Goal: Information Seeking & Learning: Check status

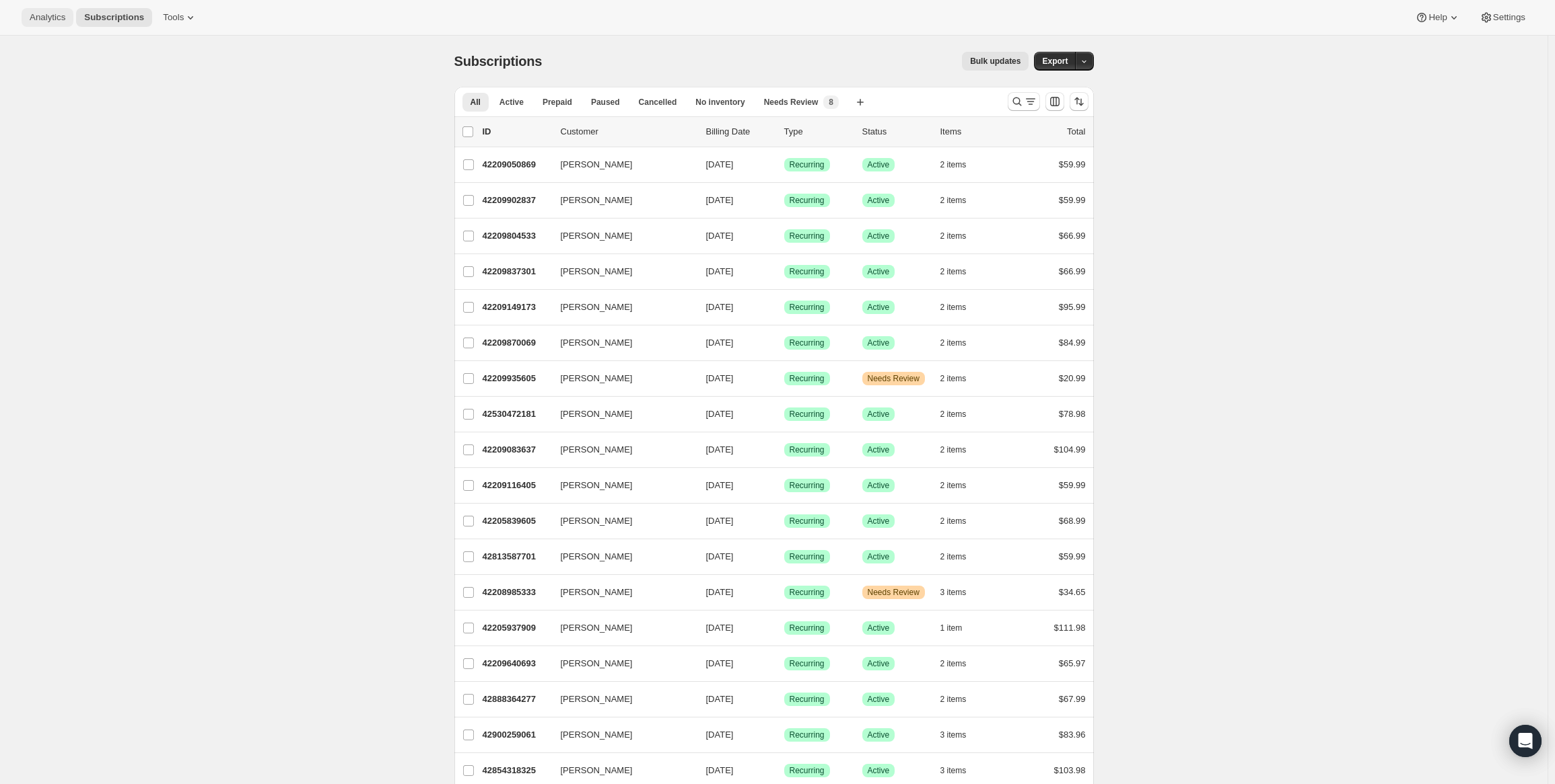
click at [42, 11] on button "Analytics" at bounding box center [47, 18] width 52 height 19
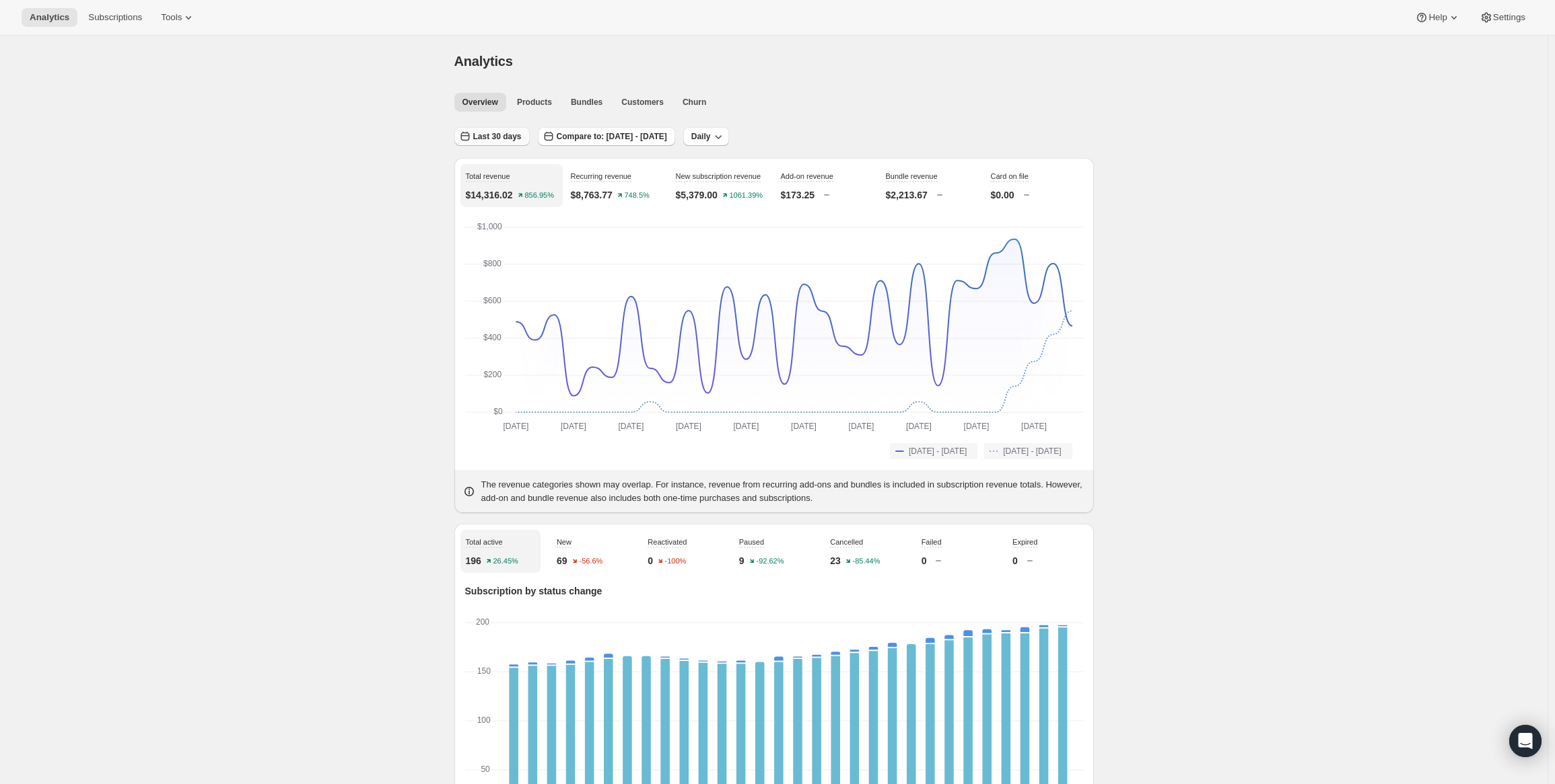
click at [484, 139] on span "Last 30 days" at bounding box center [497, 136] width 49 height 11
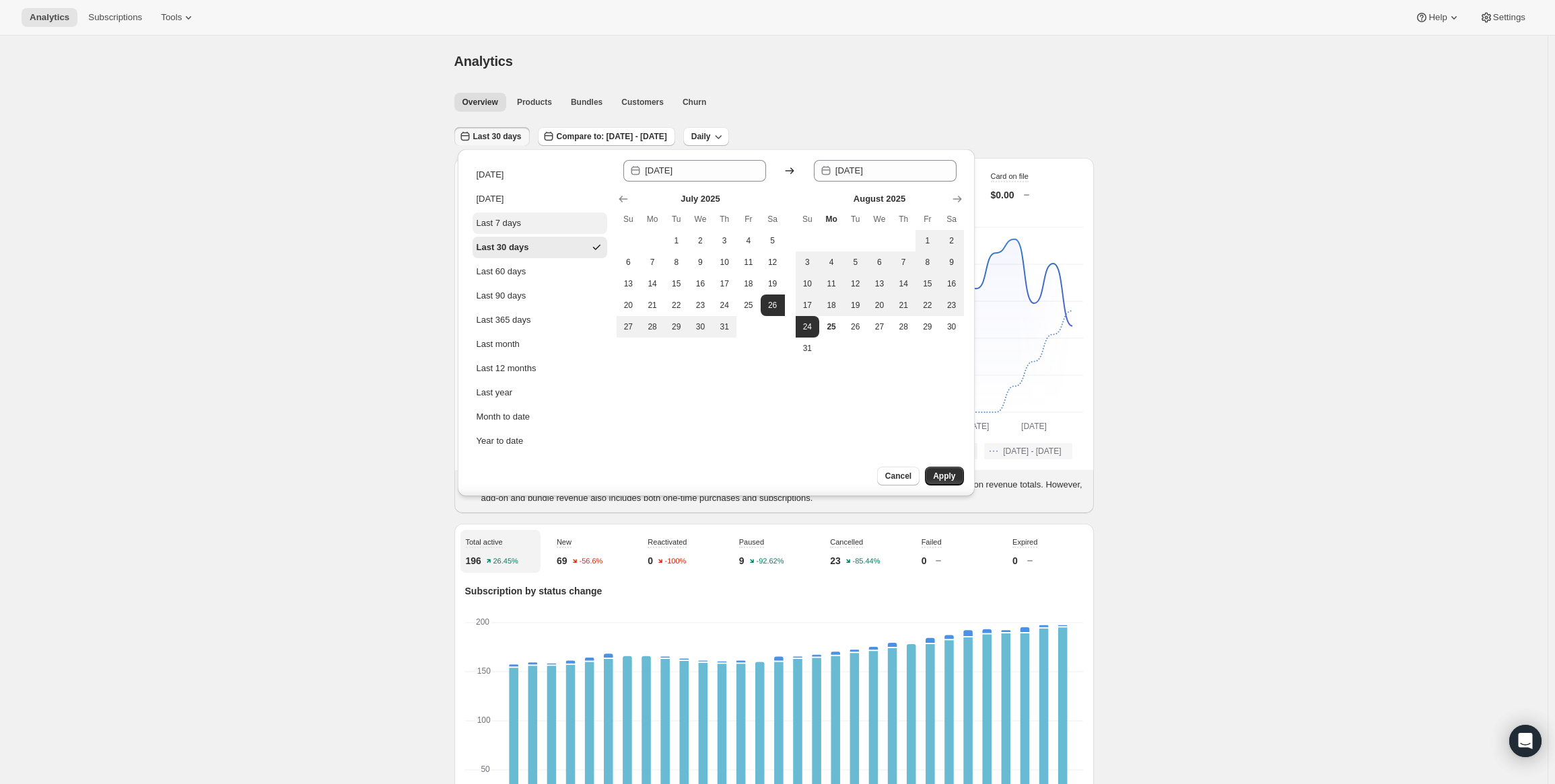
click at [508, 229] on div "Last 7 days" at bounding box center [498, 223] width 45 height 13
type input "[DATE]"
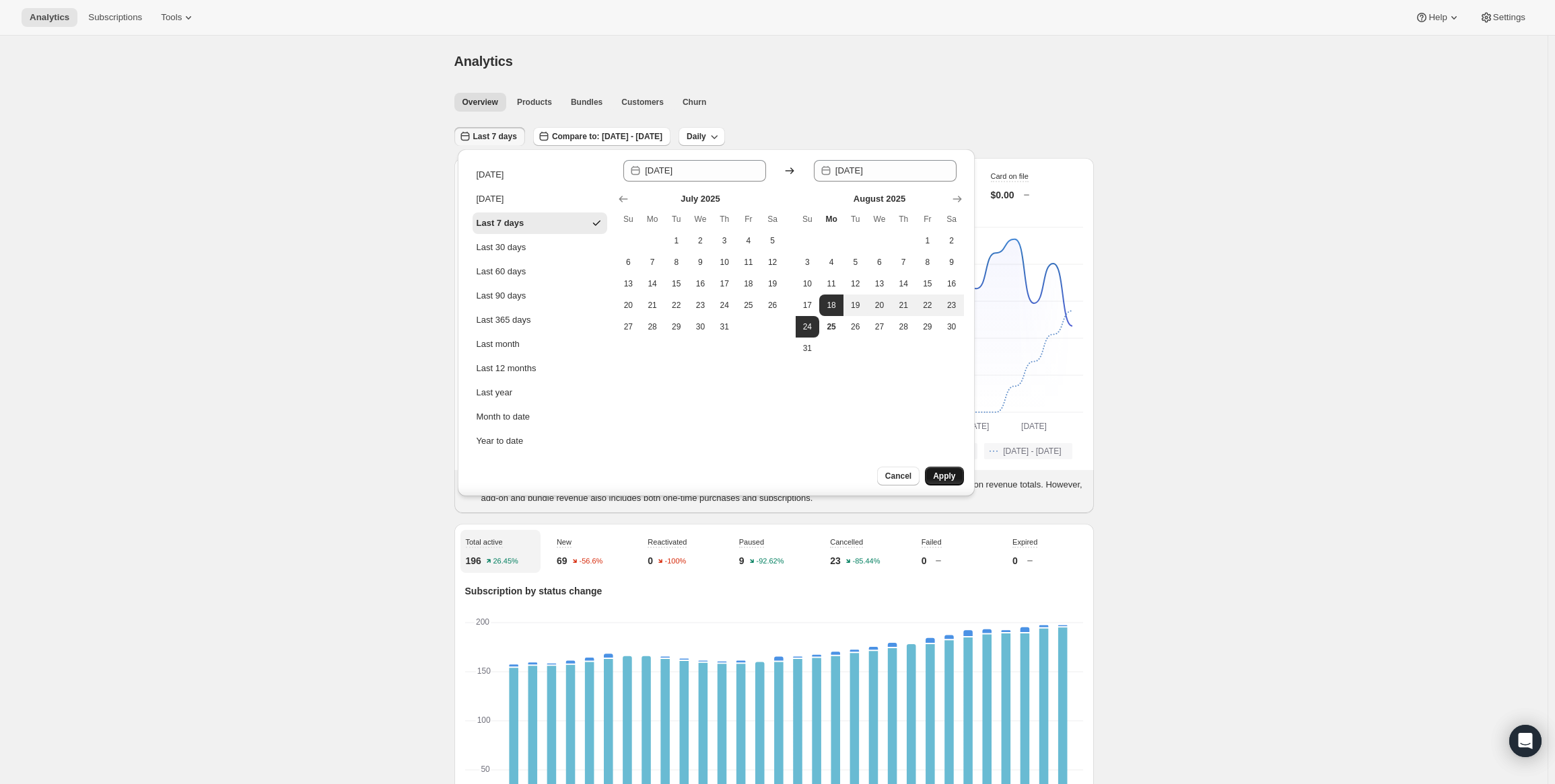
click at [949, 477] on span "Apply" at bounding box center [944, 476] width 22 height 11
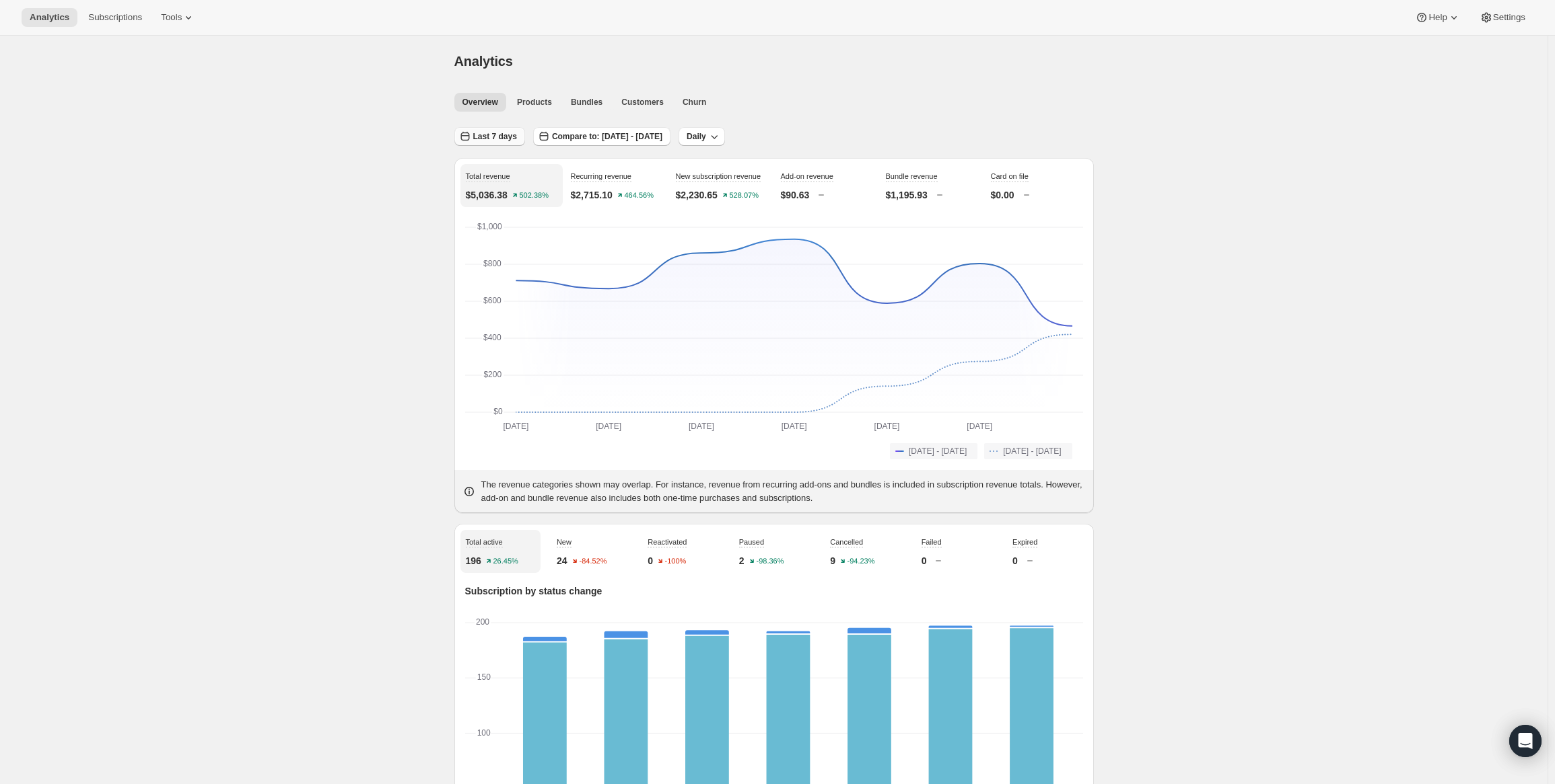
click at [515, 135] on button "Last 7 days" at bounding box center [489, 137] width 71 height 19
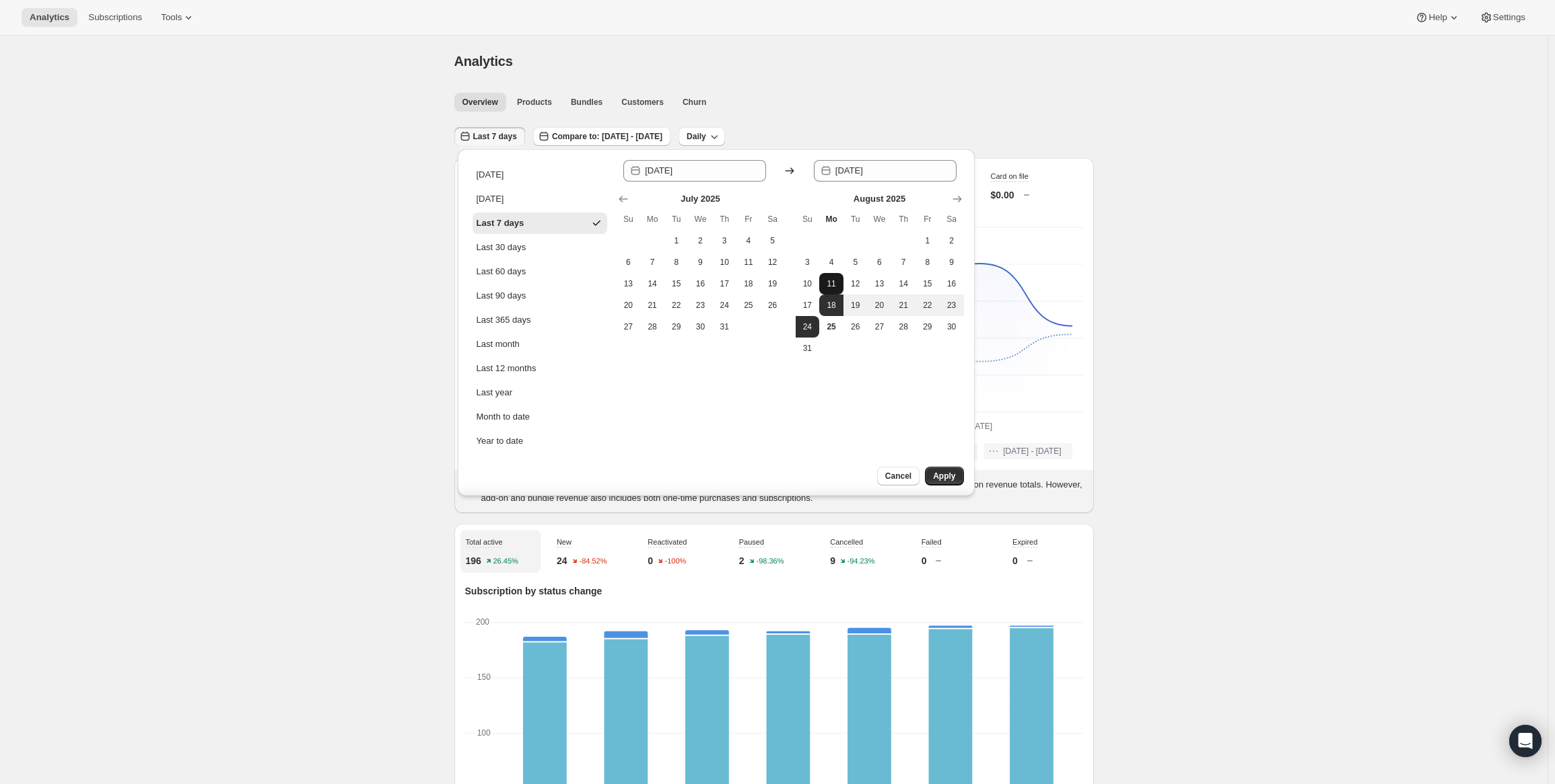
click at [837, 283] on span "11" at bounding box center [831, 284] width 13 height 11
type input "[DATE]"
click at [809, 310] on span "17" at bounding box center [807, 305] width 13 height 11
type input "[DATE]"
click at [937, 477] on span "Apply" at bounding box center [944, 476] width 22 height 11
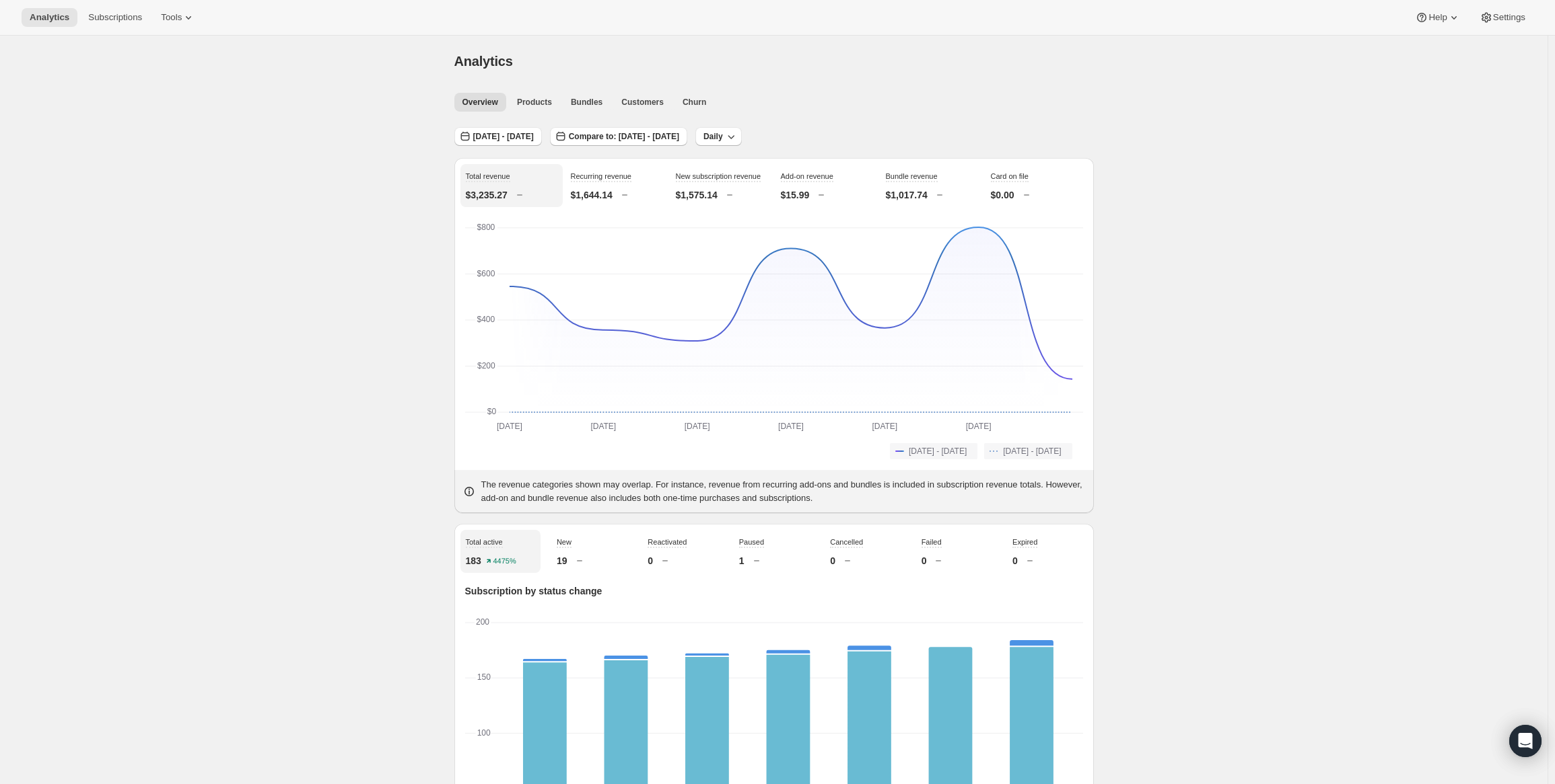
click at [539, 146] on div "[DATE] - [DATE]" at bounding box center [497, 137] width 88 height 20
click at [534, 139] on span "[DATE] - [DATE]" at bounding box center [503, 136] width 60 height 11
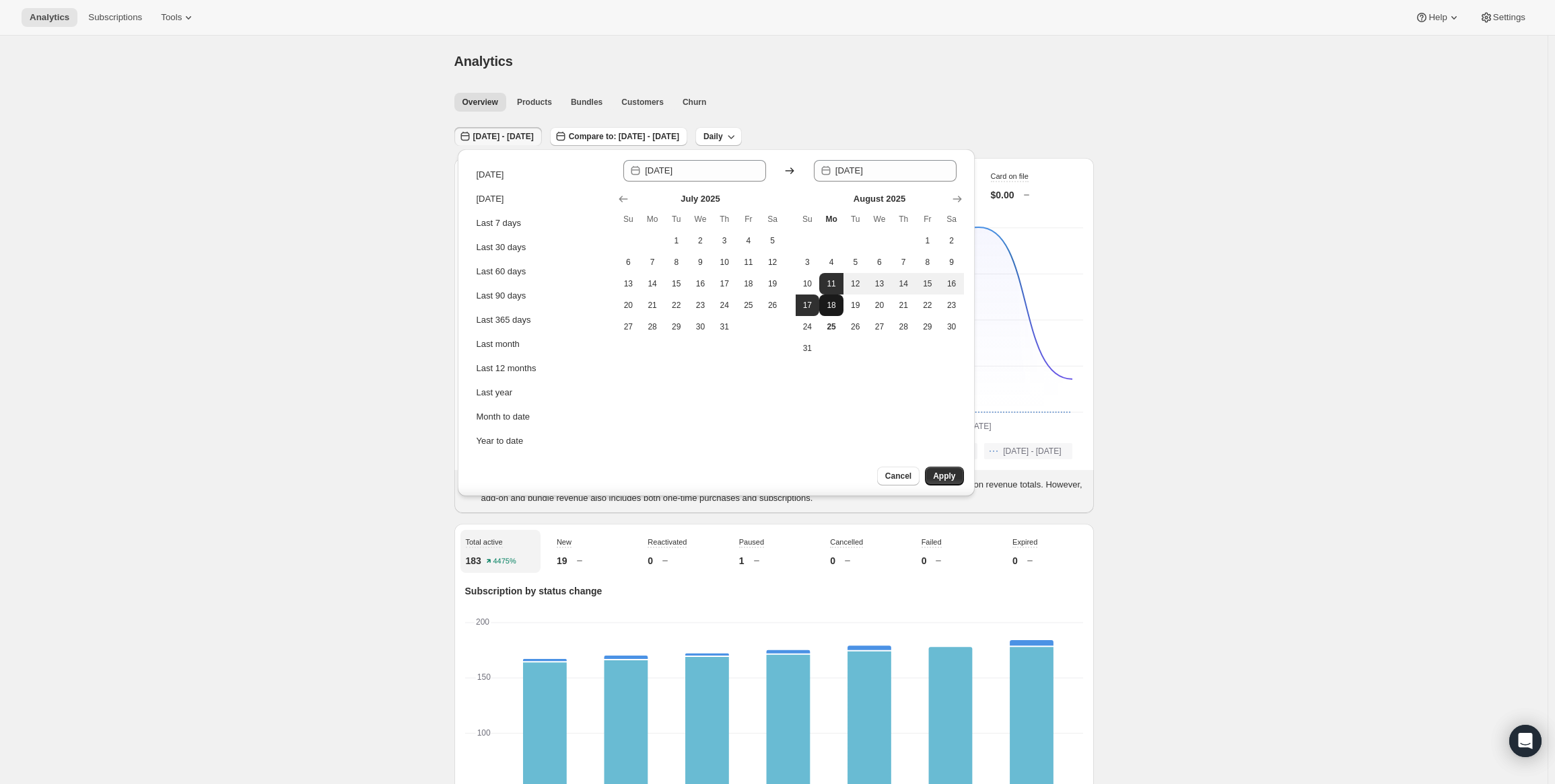
click at [844, 304] on button "19" at bounding box center [855, 305] width 24 height 21
type input "[DATE]"
click at [834, 305] on span "18" at bounding box center [831, 305] width 13 height 11
type input "[DATE]"
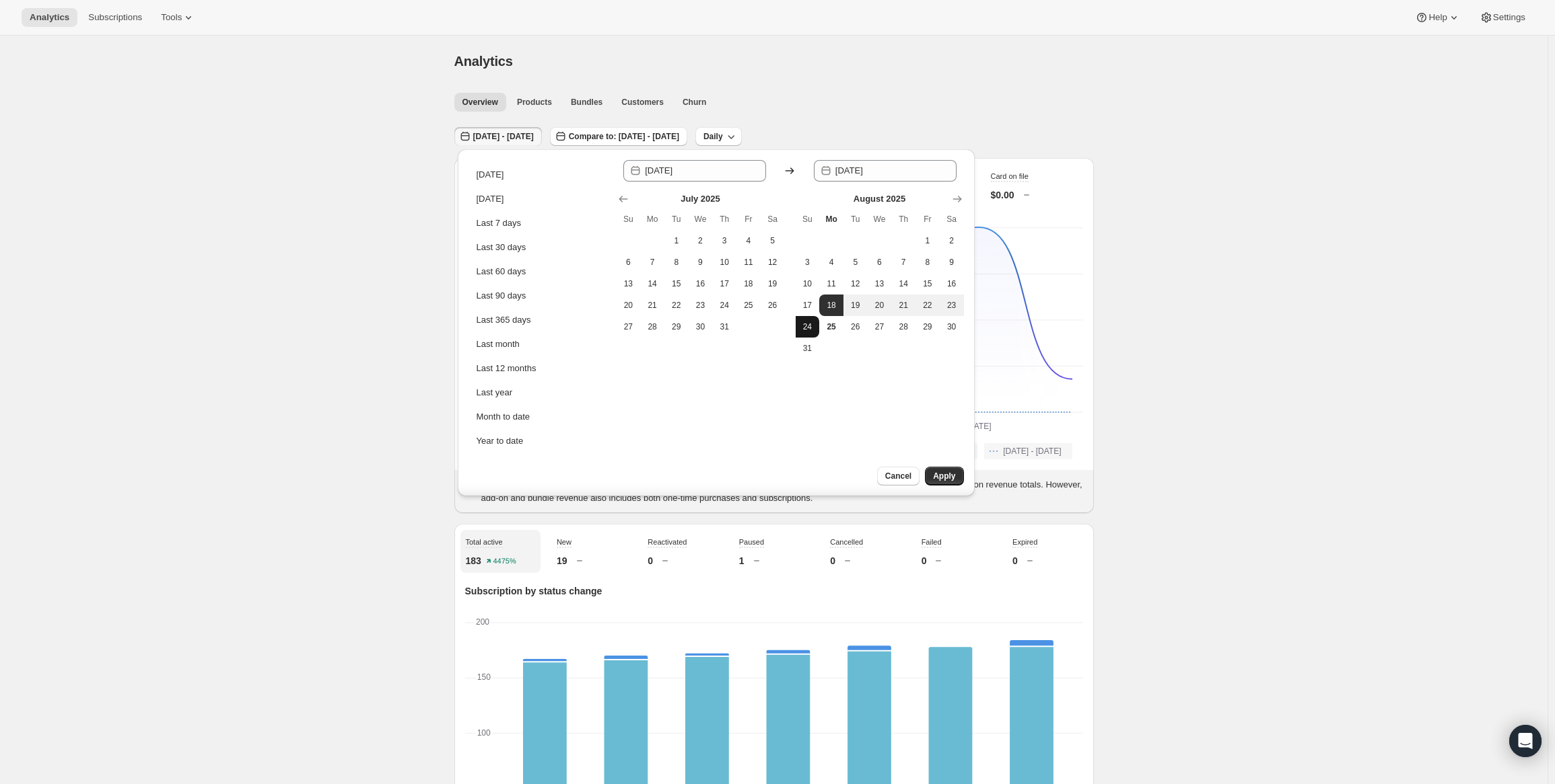
click at [808, 328] on span "24" at bounding box center [807, 327] width 13 height 11
type input "[DATE]"
click at [959, 476] on button "Apply" at bounding box center [944, 477] width 38 height 19
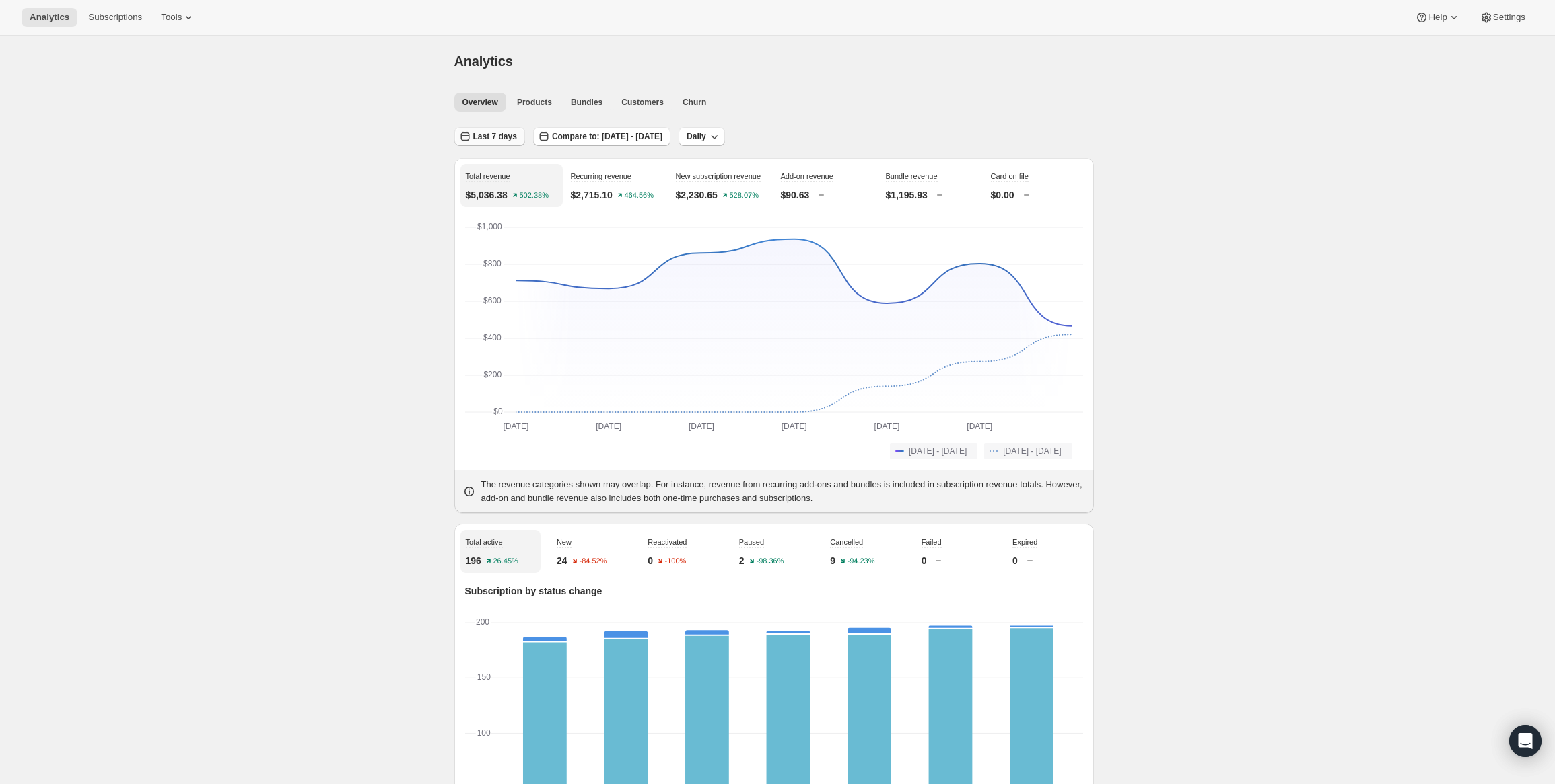
click at [462, 140] on icon "button" at bounding box center [465, 137] width 13 height 13
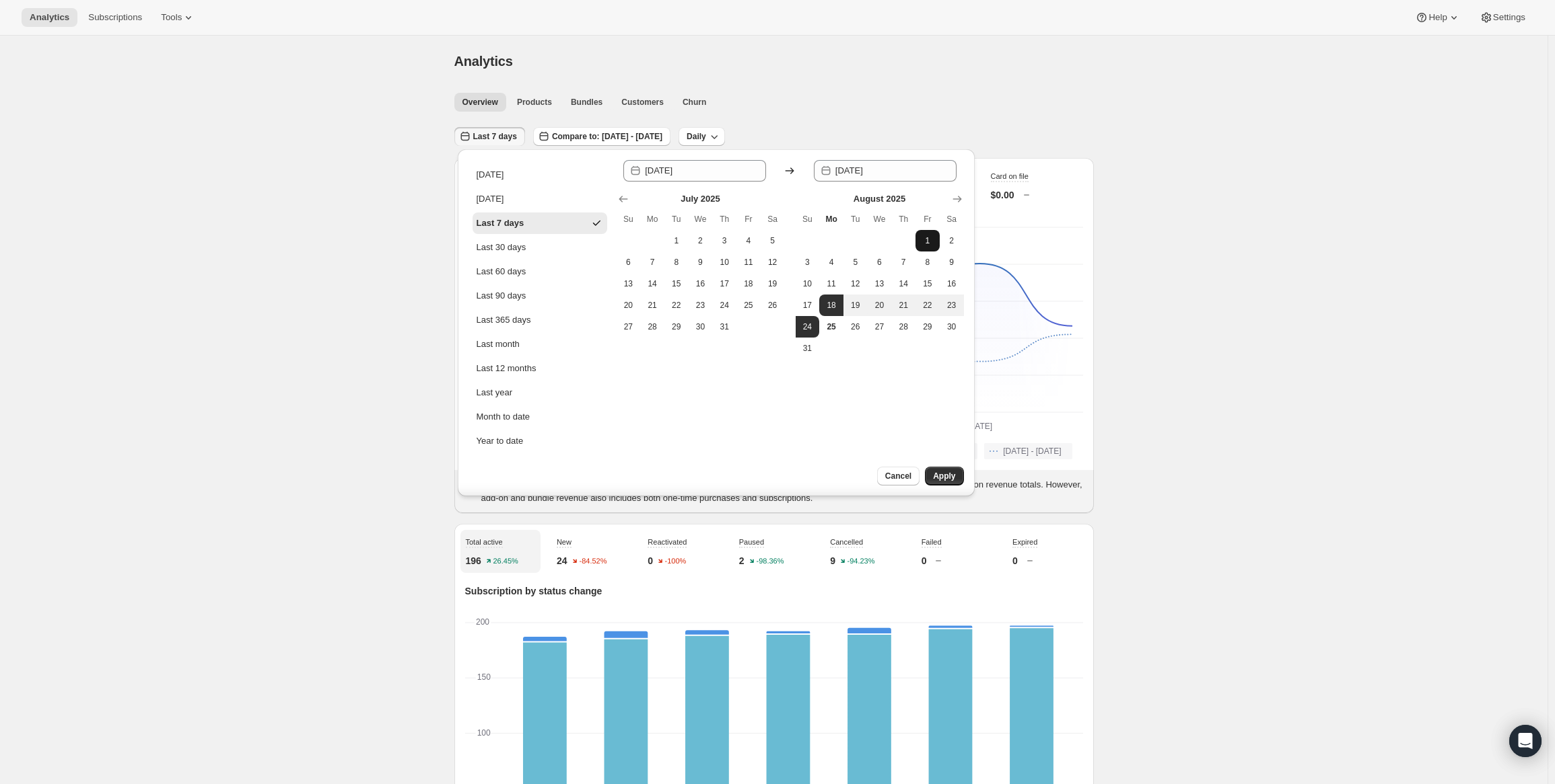
click at [924, 238] on span "1" at bounding box center [927, 240] width 13 height 11
type input "[DATE]"
drag, startPoint x: 927, startPoint y: 240, endPoint x: 933, endPoint y: 263, distance: 23.8
click at [927, 240] on span "1" at bounding box center [927, 240] width 13 height 11
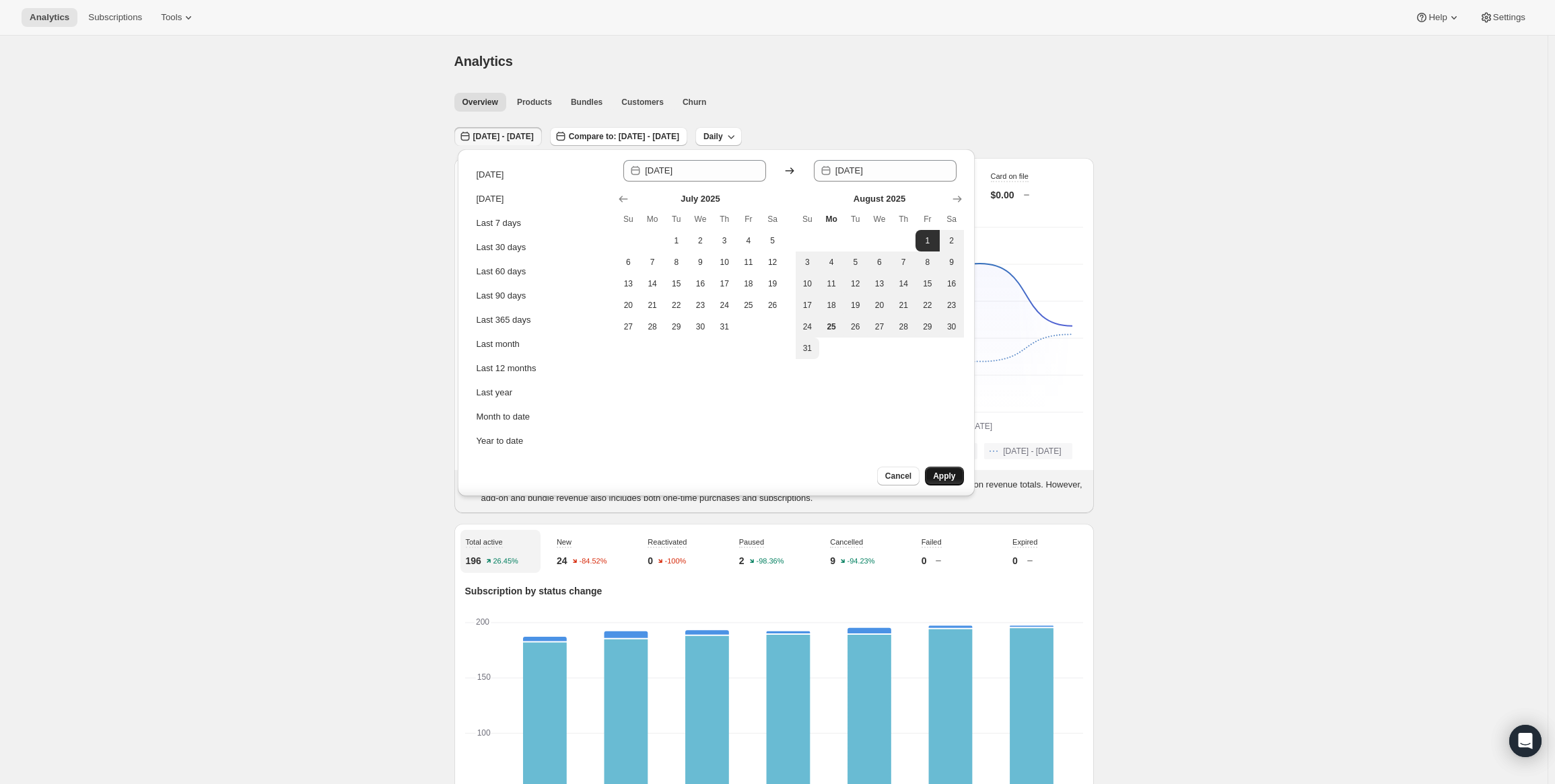
click at [945, 473] on span "Apply" at bounding box center [944, 476] width 22 height 11
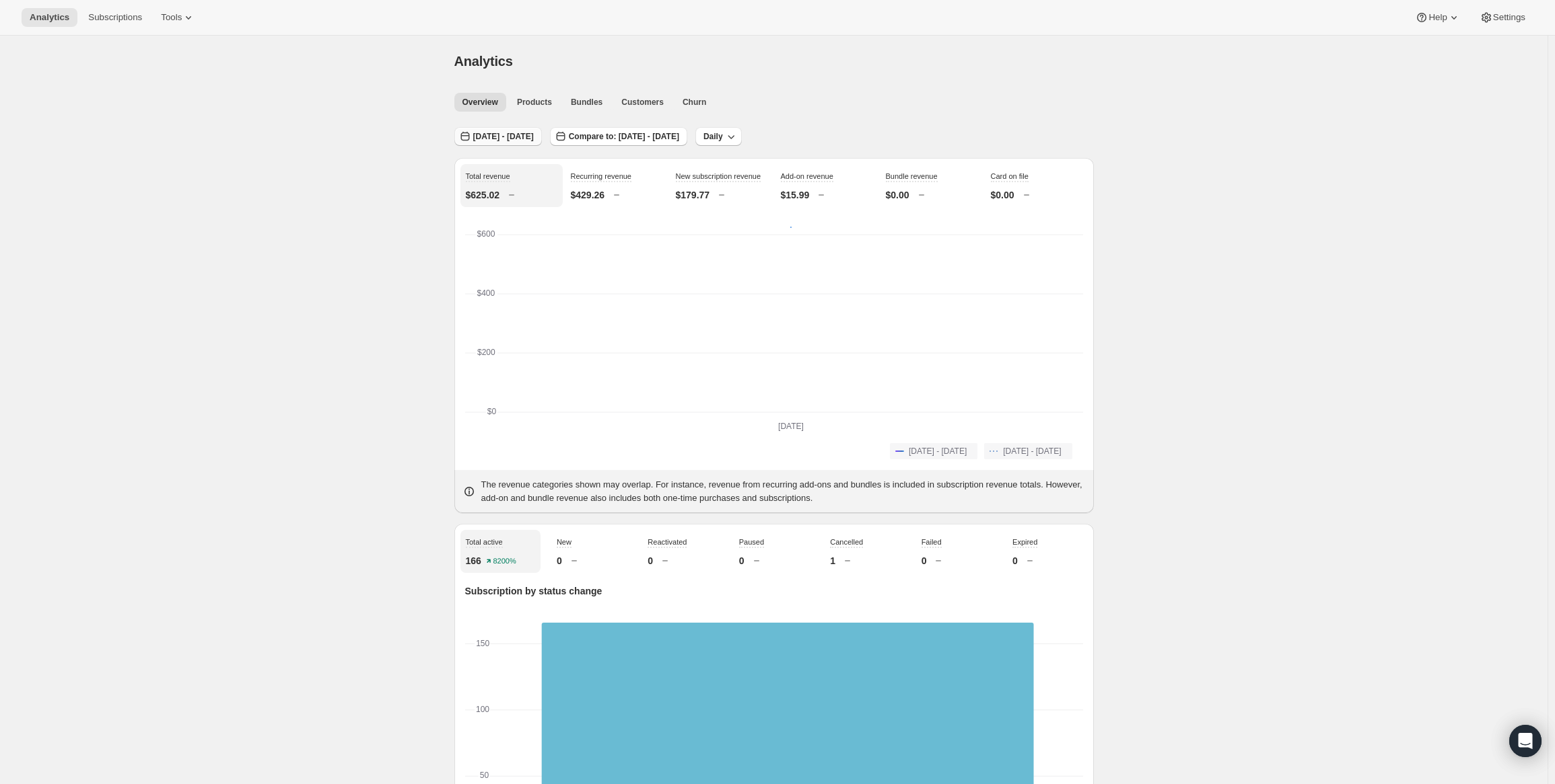
click at [506, 134] on span "[DATE] - [DATE]" at bounding box center [503, 136] width 60 height 11
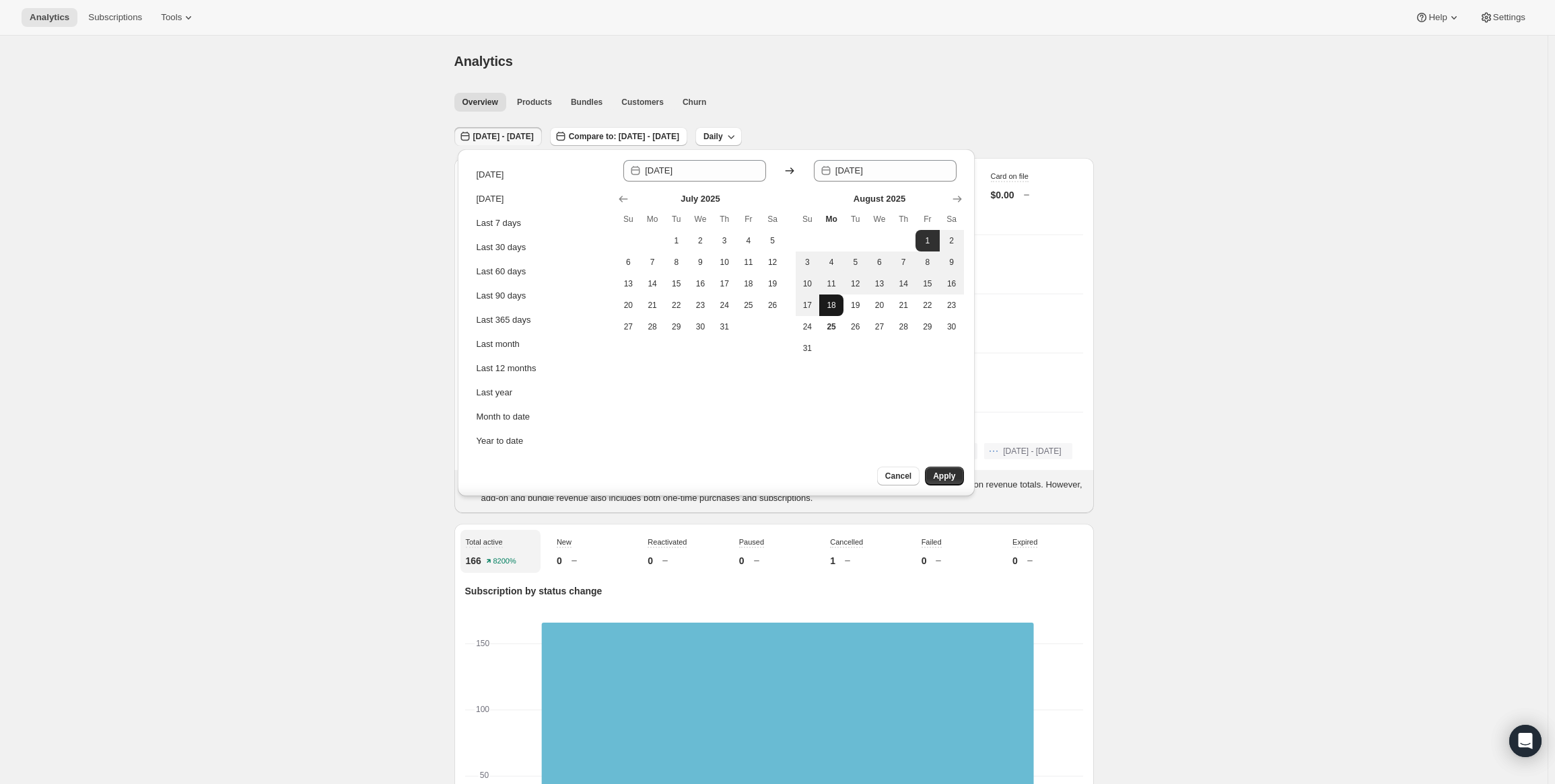
click at [829, 310] on span "18" at bounding box center [831, 305] width 13 height 11
type input "[DATE]"
click at [830, 328] on span "25" at bounding box center [831, 327] width 13 height 11
type input "[DATE]"
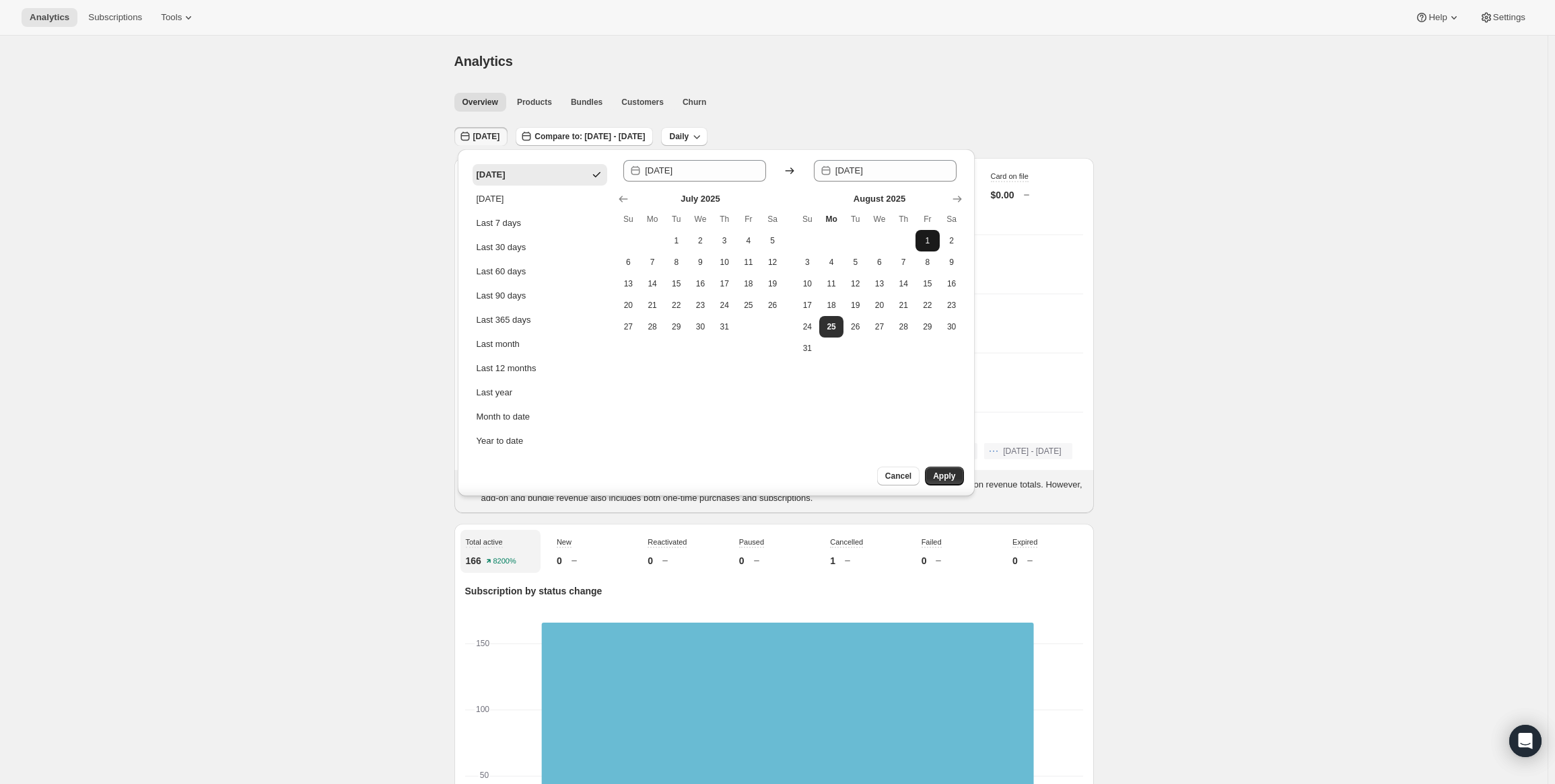
click at [931, 235] on span "1" at bounding box center [927, 240] width 13 height 11
type input "[DATE]"
click at [829, 333] on button "25" at bounding box center [831, 327] width 24 height 21
type input "[DATE]"
click at [953, 480] on button "Apply" at bounding box center [944, 477] width 38 height 19
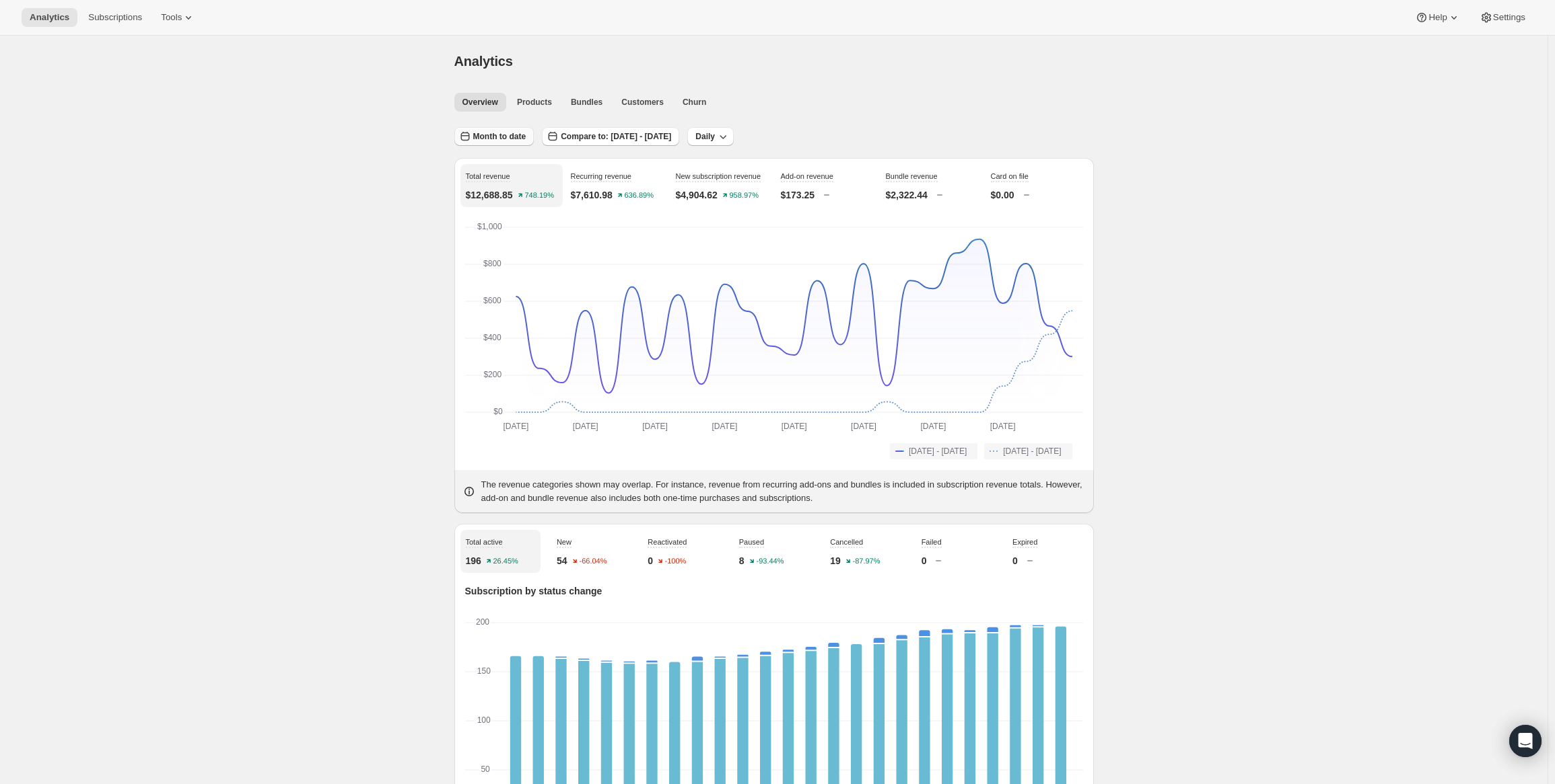
click at [506, 133] on span "Month to date" at bounding box center [500, 136] width 53 height 11
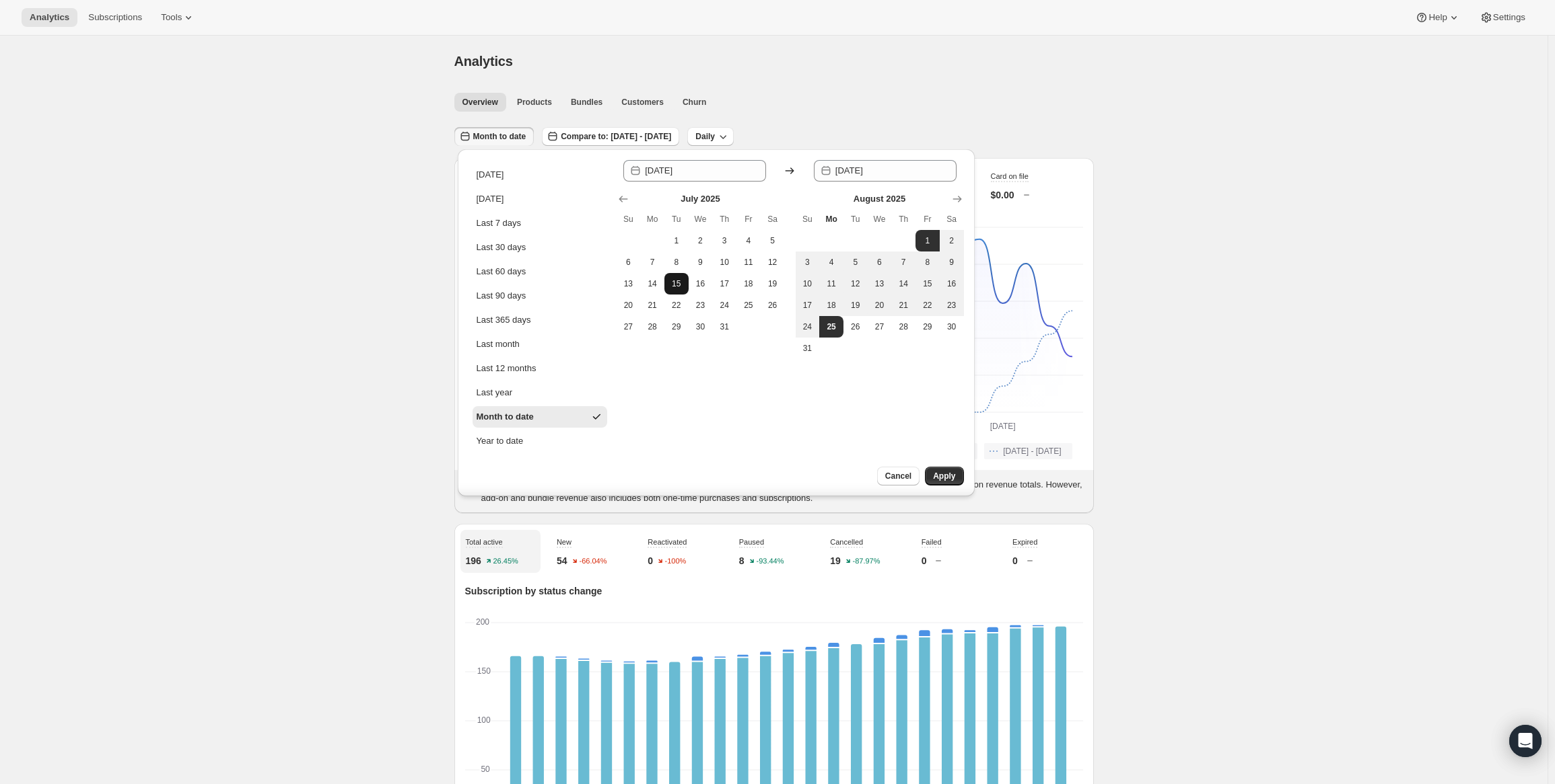
click at [670, 285] on span "15" at bounding box center [676, 284] width 13 height 11
type input "[DATE]"
click at [837, 326] on span "25" at bounding box center [831, 327] width 13 height 11
type input "[DATE]"
click at [949, 476] on span "Apply" at bounding box center [944, 476] width 22 height 11
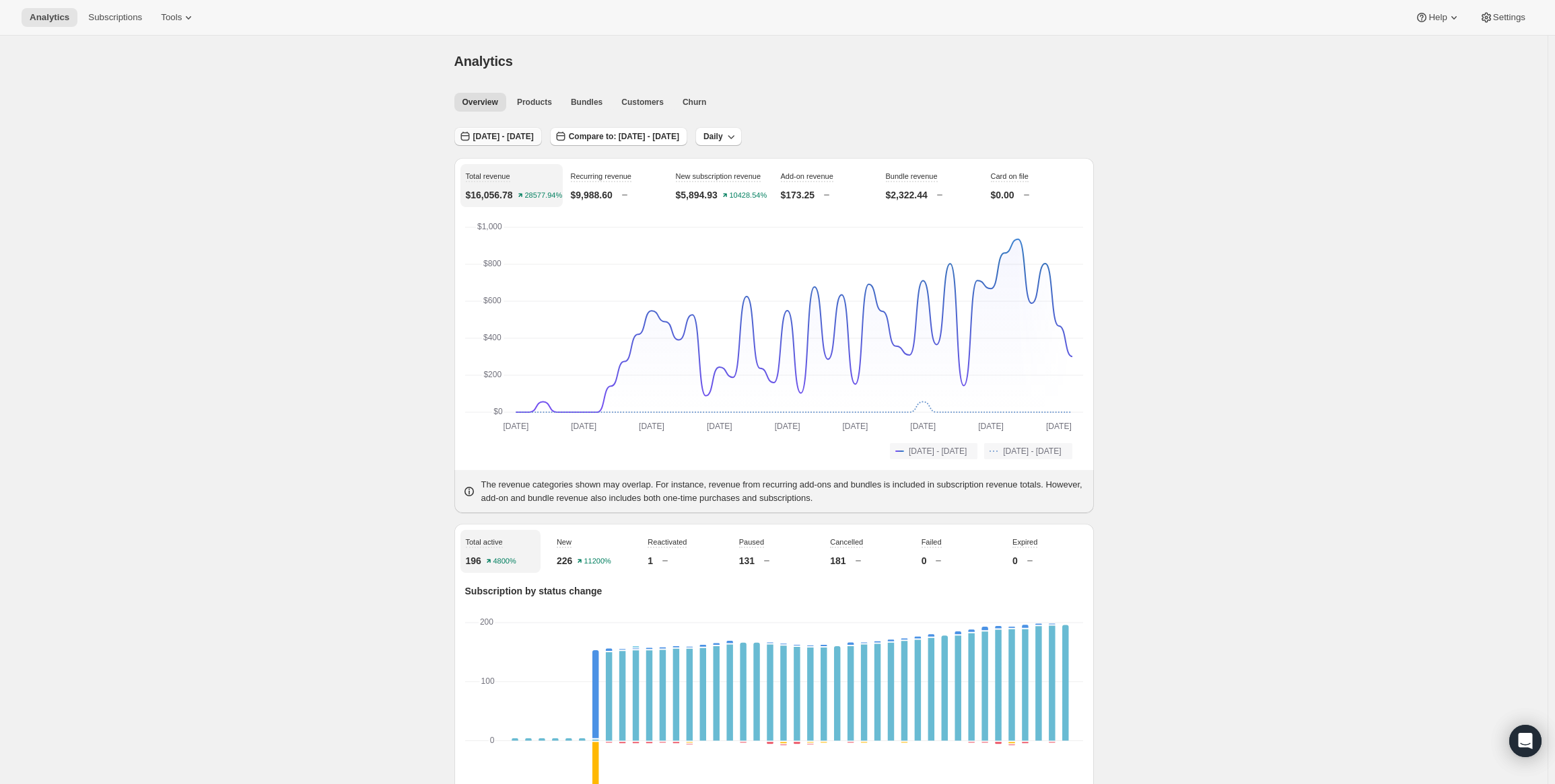
click at [532, 136] on span "[DATE] - [DATE]" at bounding box center [503, 136] width 60 height 11
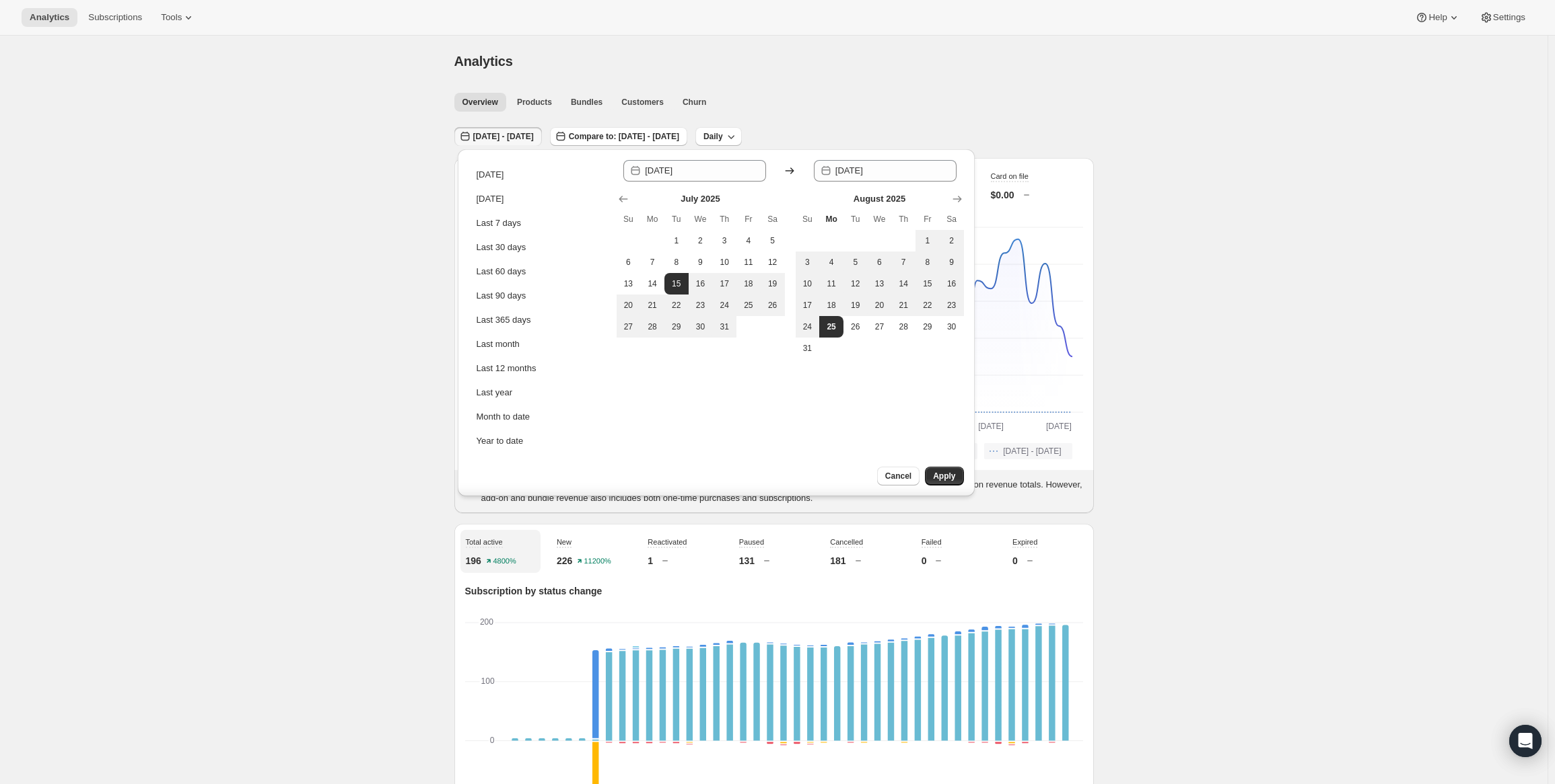
click at [911, 242] on td at bounding box center [903, 240] width 24 height 21
drag, startPoint x: 924, startPoint y: 242, endPoint x: 902, endPoint y: 271, distance: 36.4
click at [923, 242] on span "1" at bounding box center [927, 240] width 13 height 11
type input "[DATE]"
click at [815, 333] on button "24" at bounding box center [807, 327] width 24 height 21
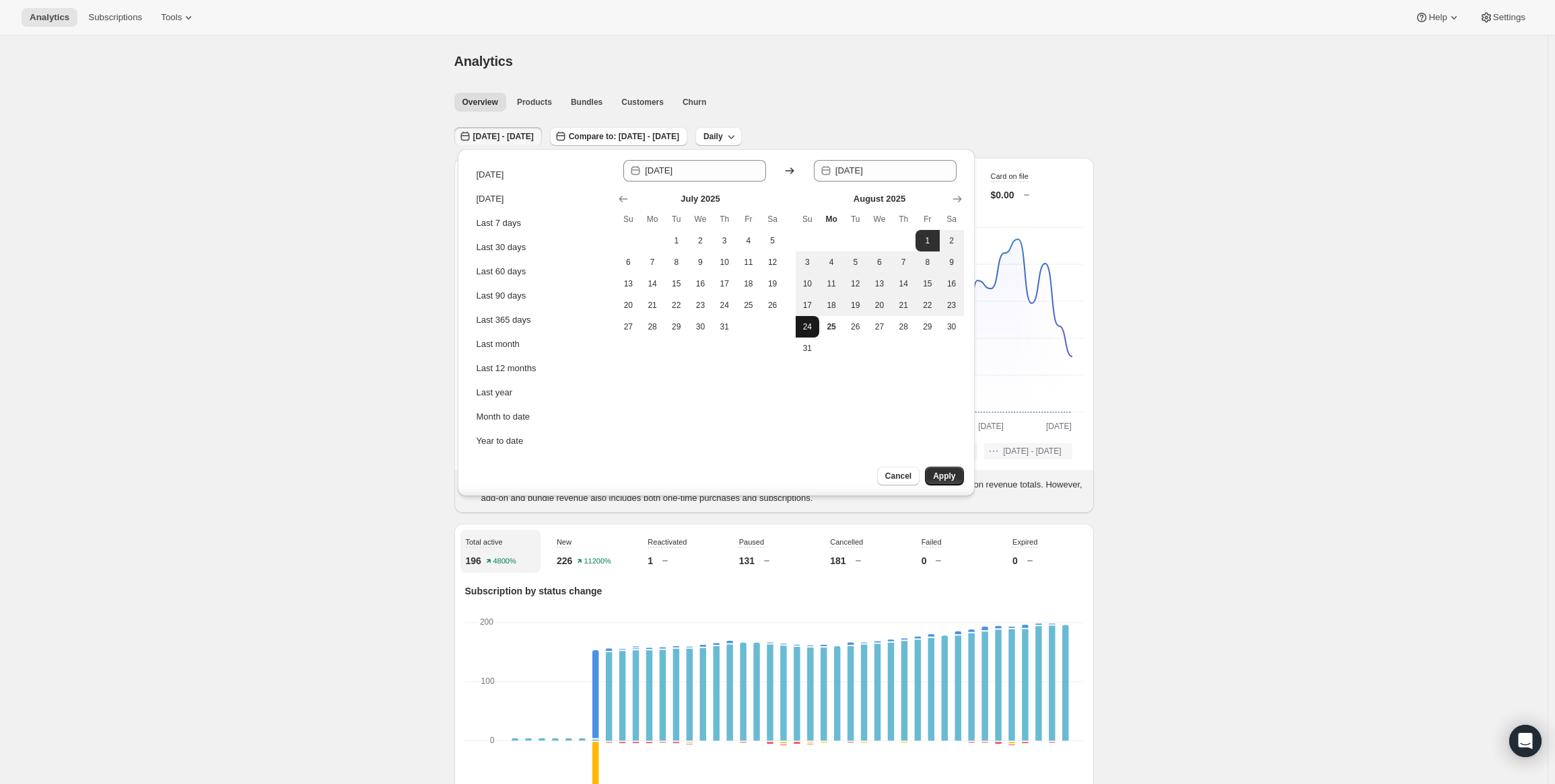
type input "[DATE]"
click at [948, 471] on span "Apply" at bounding box center [944, 476] width 22 height 11
